Goal: Task Accomplishment & Management: Manage account settings

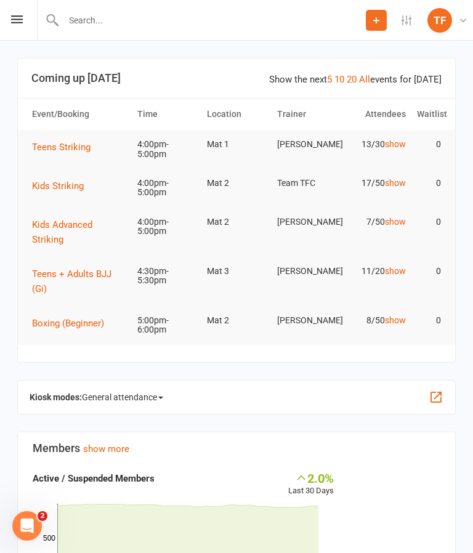
click at [11, 21] on icon at bounding box center [17, 19] width 12 height 8
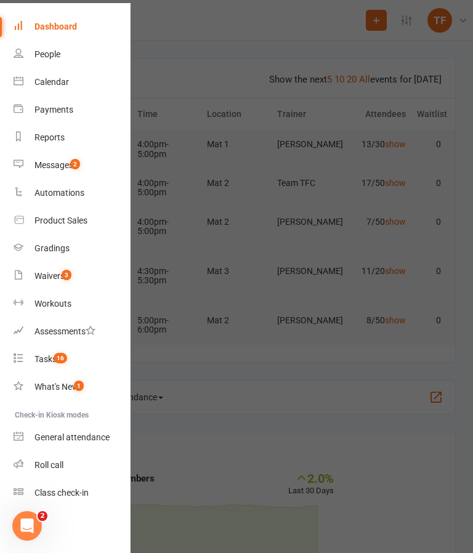
scroll to position [39, 1]
click at [46, 462] on div "Roll call" at bounding box center [48, 465] width 29 height 10
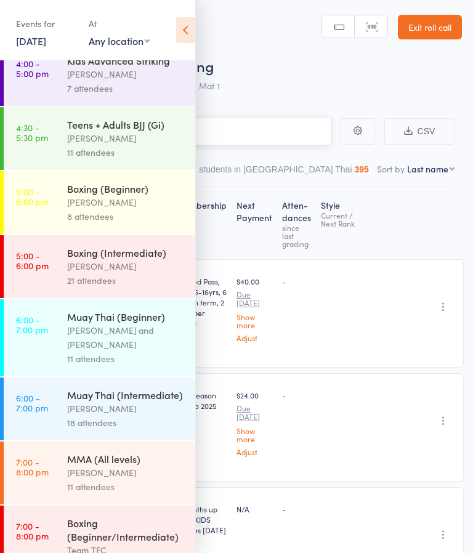
scroll to position [558, 0]
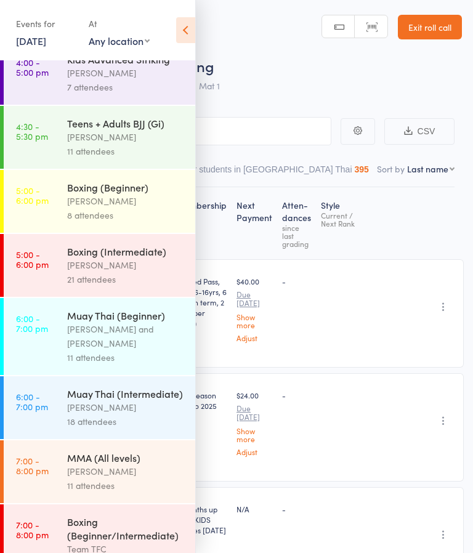
click at [155, 272] on div "[PERSON_NAME]" at bounding box center [126, 265] width 118 height 14
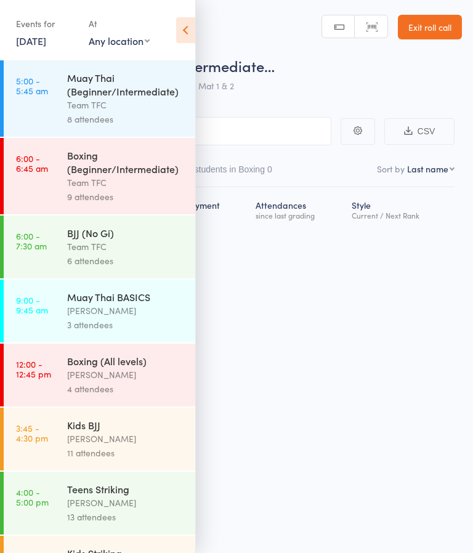
click at [186, 28] on icon at bounding box center [185, 30] width 19 height 26
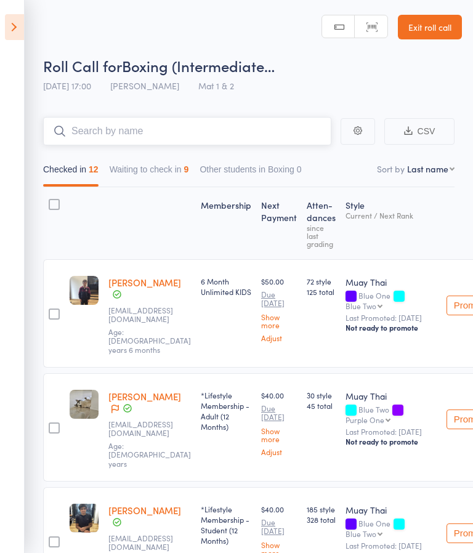
click at [259, 134] on input "search" at bounding box center [187, 131] width 288 height 28
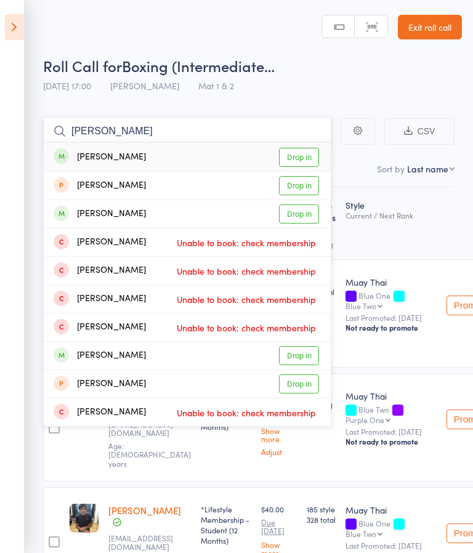
type input "[PERSON_NAME]"
click at [294, 151] on link "Drop in" at bounding box center [299, 157] width 40 height 19
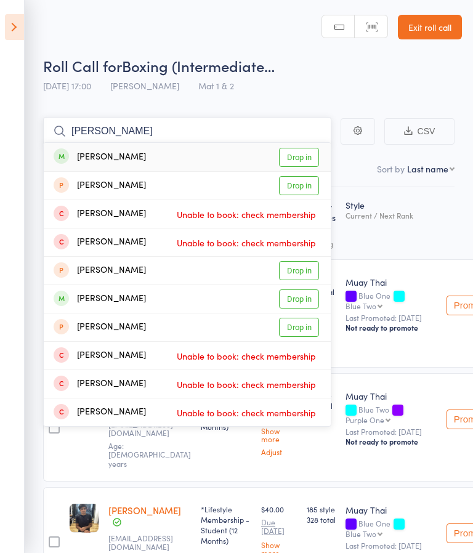
type input "[PERSON_NAME]"
click at [306, 159] on link "Drop in" at bounding box center [299, 157] width 40 height 19
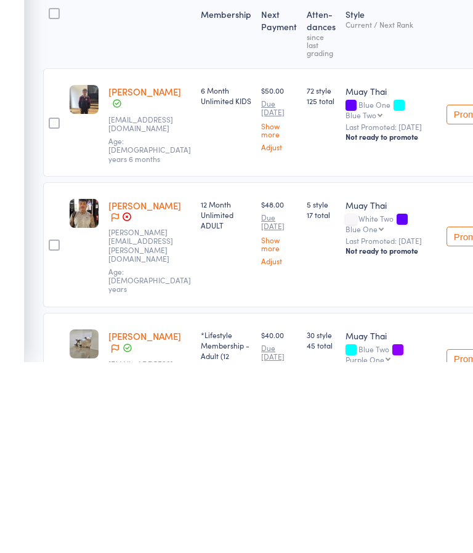
scroll to position [42, 0]
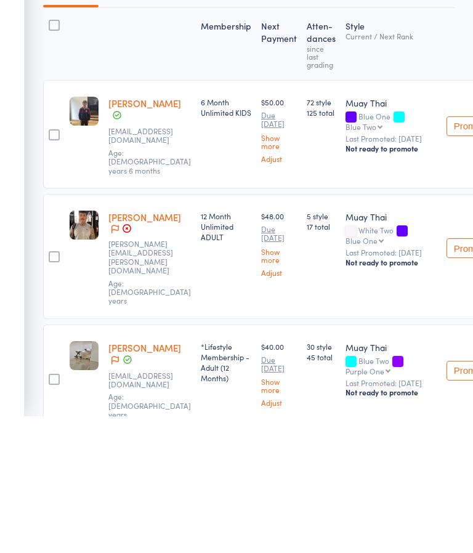
click at [152, 348] on link "[PERSON_NAME]" at bounding box center [144, 354] width 73 height 13
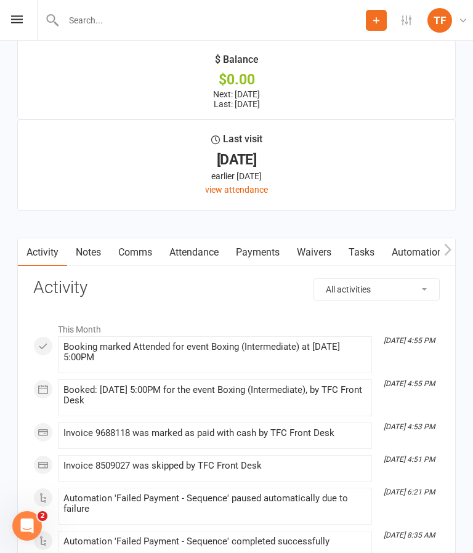
scroll to position [1749, 0]
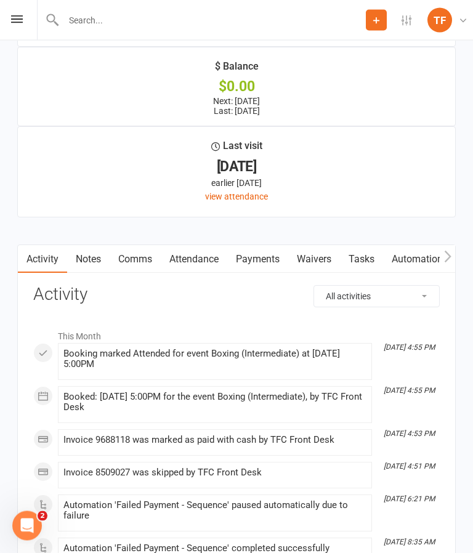
click at [326, 263] on link "Waivers" at bounding box center [314, 260] width 52 height 28
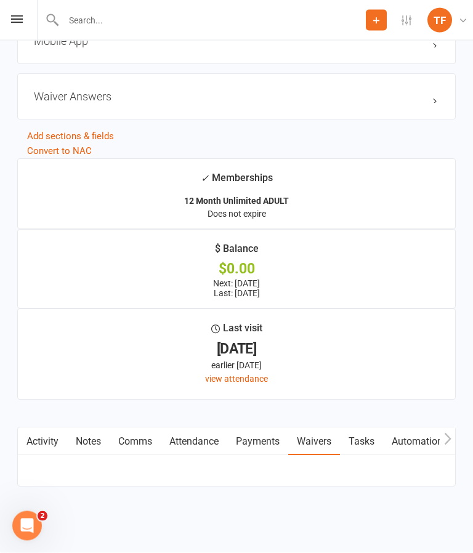
scroll to position [1582, 0]
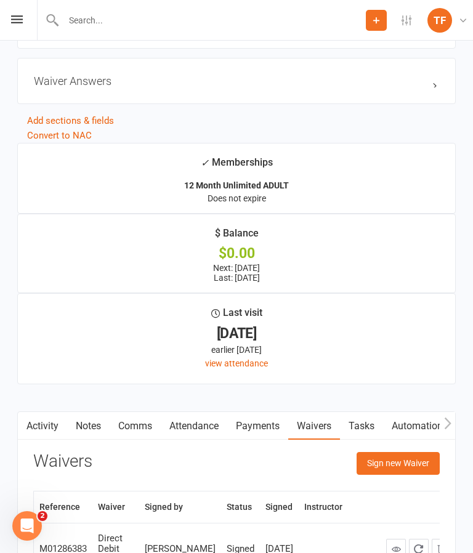
click at [387, 460] on button "Sign new Waiver" at bounding box center [397, 463] width 83 height 22
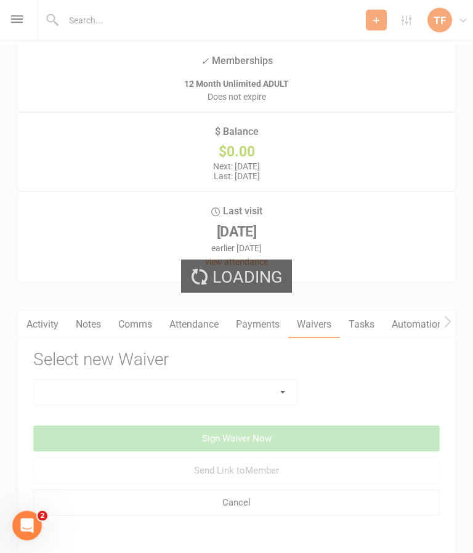
scroll to position [1767, 0]
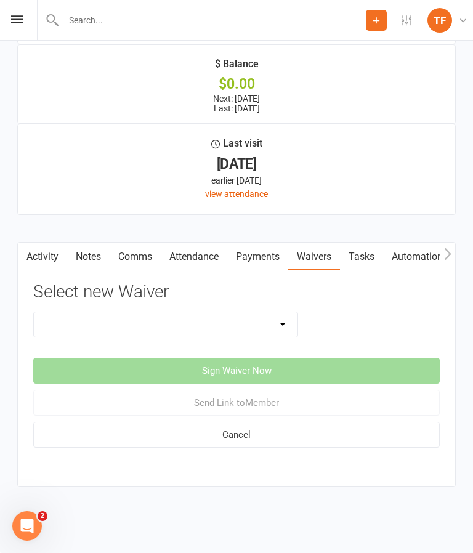
click at [257, 252] on link "Payments" at bounding box center [257, 257] width 61 height 28
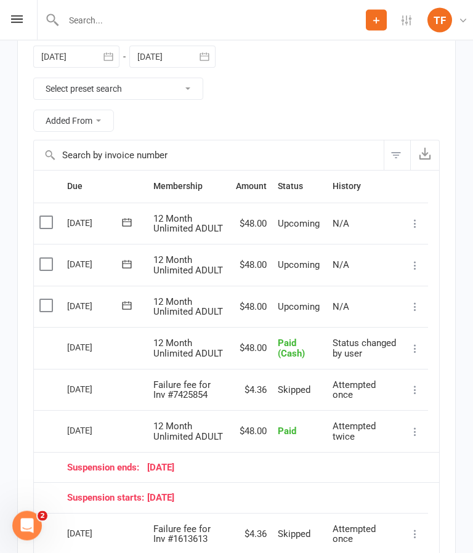
scroll to position [2089, 0]
click at [239, 548] on td "$4.36" at bounding box center [251, 534] width 42 height 42
